Goal: Find specific page/section: Find specific page/section

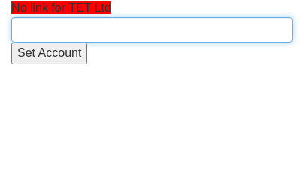
click at [31, 26] on input "text" at bounding box center [151, 29] width 281 height 25
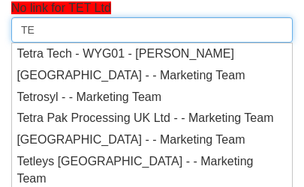
type input "T"
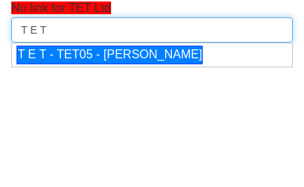
click at [99, 64] on div "T E T - TET05 - Tracy Hughes" at bounding box center [109, 55] width 186 height 19
type input "T E T - TET05 - Tracy Hughes"
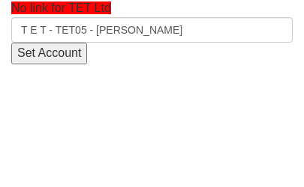
click at [72, 58] on input "Set Account" at bounding box center [49, 54] width 76 height 22
